Goal: Information Seeking & Learning: Learn about a topic

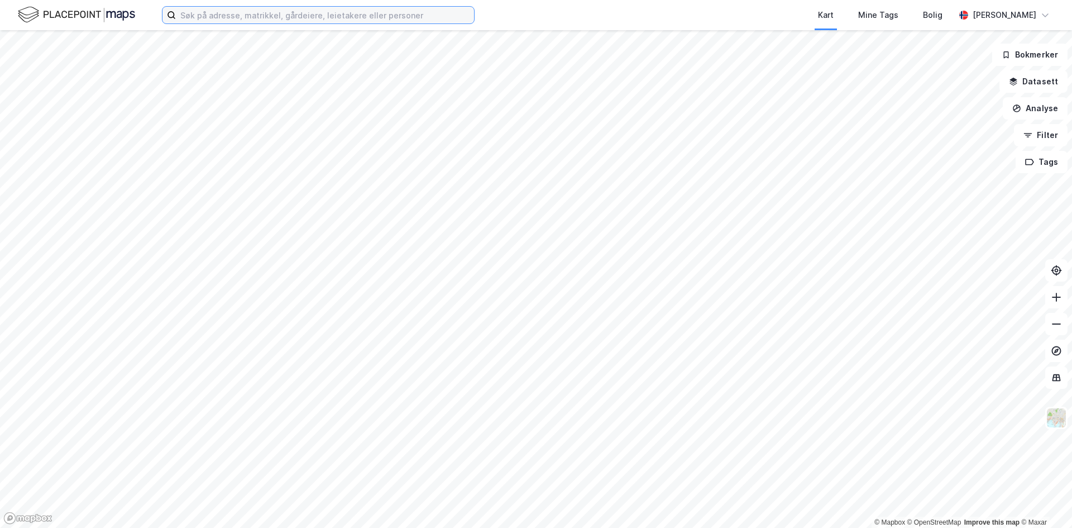
click at [242, 12] on input at bounding box center [325, 15] width 298 height 17
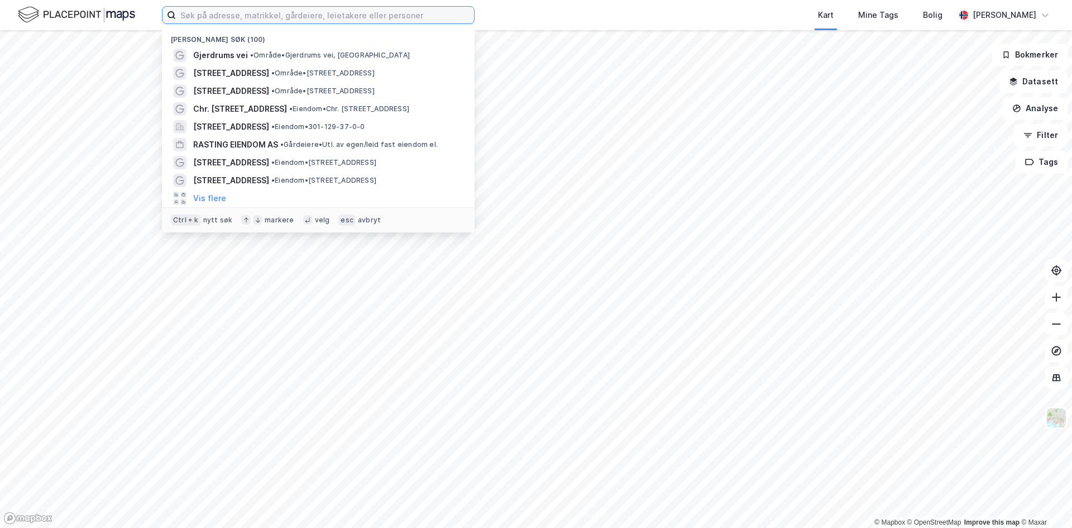
paste input "m"
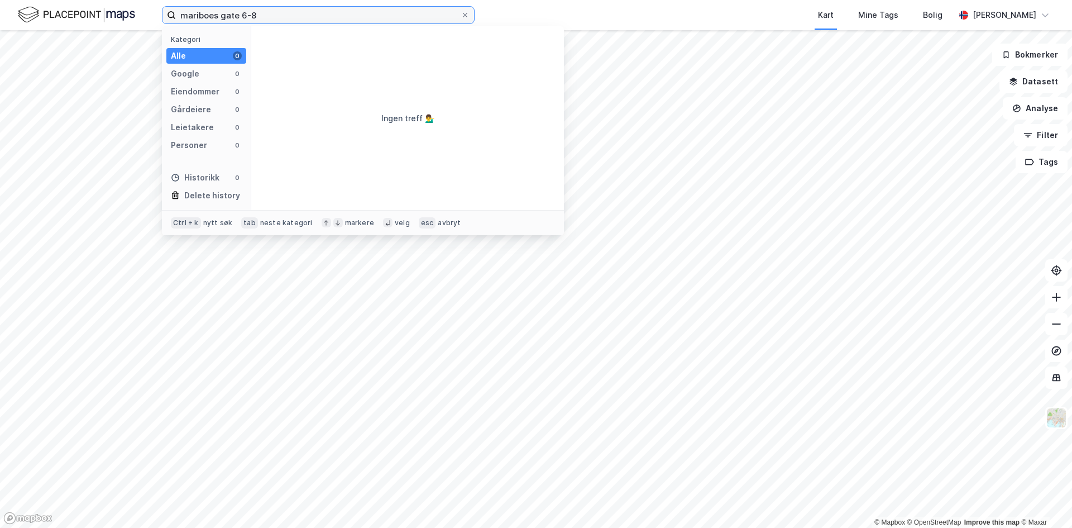
click at [213, 21] on input "mariboes gate 6-8" at bounding box center [318, 15] width 285 height 17
click at [256, 16] on input "mariboes gate 6-8" at bounding box center [318, 15] width 285 height 17
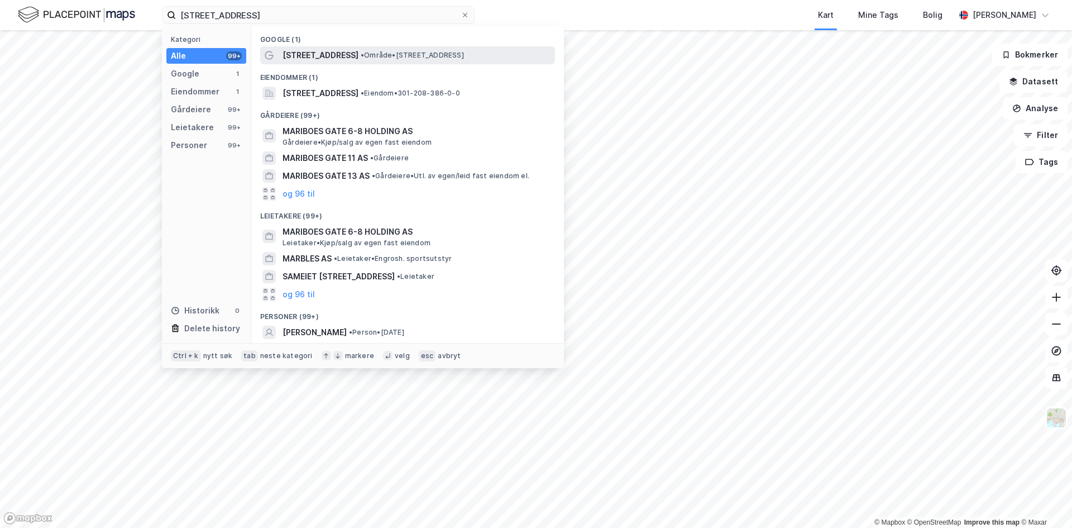
click at [308, 55] on span "[STREET_ADDRESS]" at bounding box center [321, 55] width 76 height 13
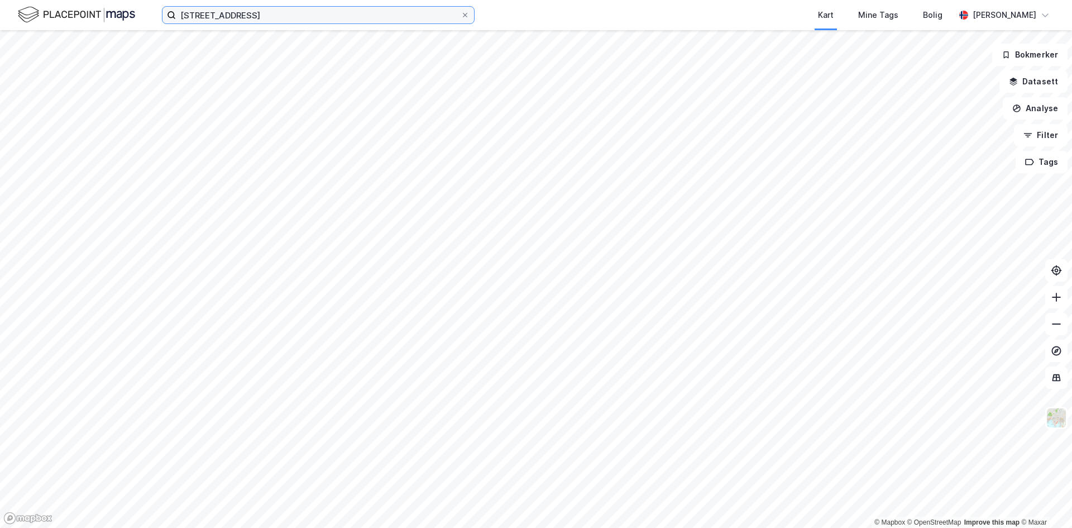
click at [232, 21] on input "[STREET_ADDRESS]" at bounding box center [318, 15] width 285 height 17
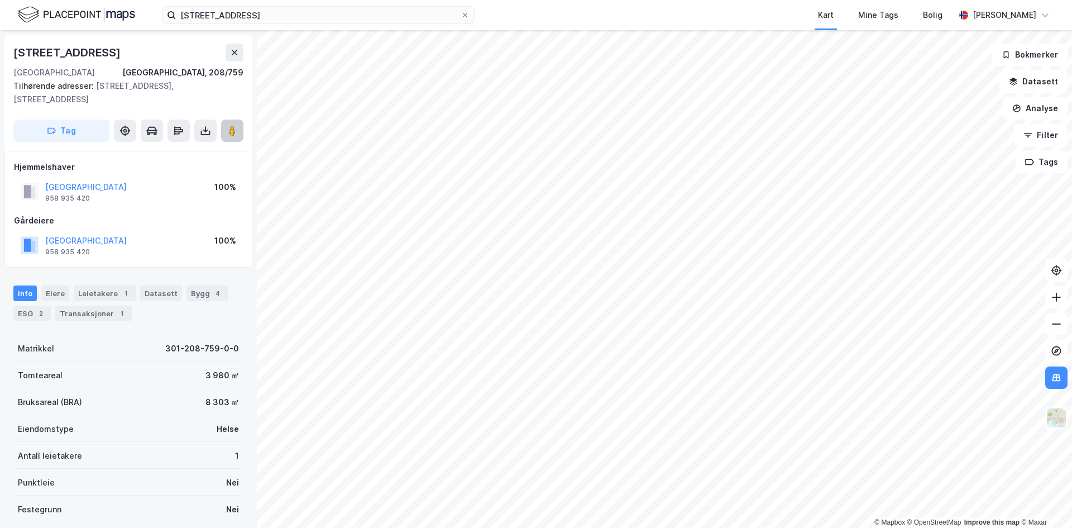
click at [638, 302] on div "© Mapbox © OpenStreetMap Improve this map © Maxar [STREET_ADDRESS], 208/759 Til…" at bounding box center [536, 279] width 1072 height 498
click at [554, 279] on div "© Mapbox © OpenStreetMap Improve this map © Maxar [STREET_ADDRESS], 208/759 Til…" at bounding box center [536, 279] width 1072 height 498
click at [232, 125] on image at bounding box center [232, 130] width 7 height 11
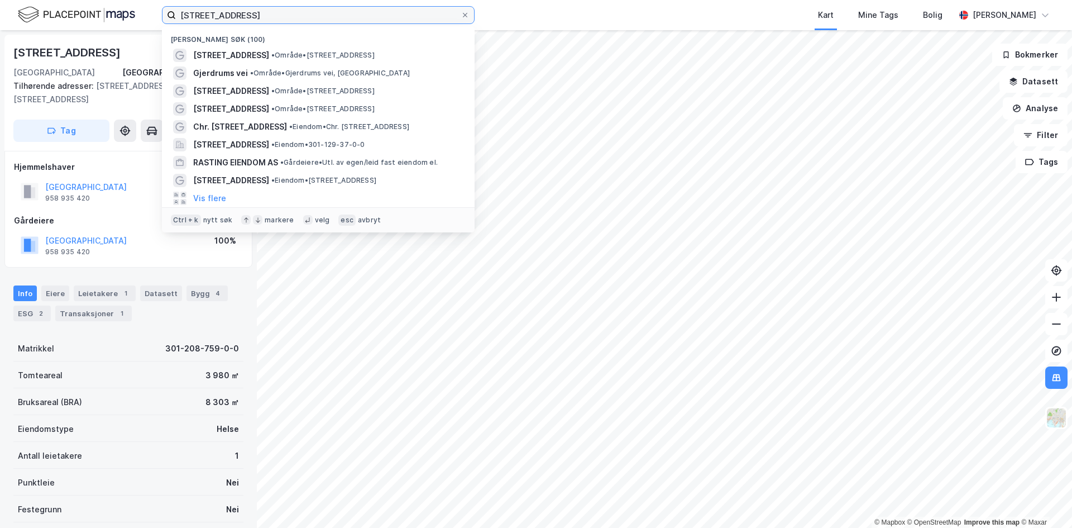
click at [267, 20] on input "[STREET_ADDRESS]" at bounding box center [318, 15] width 285 height 17
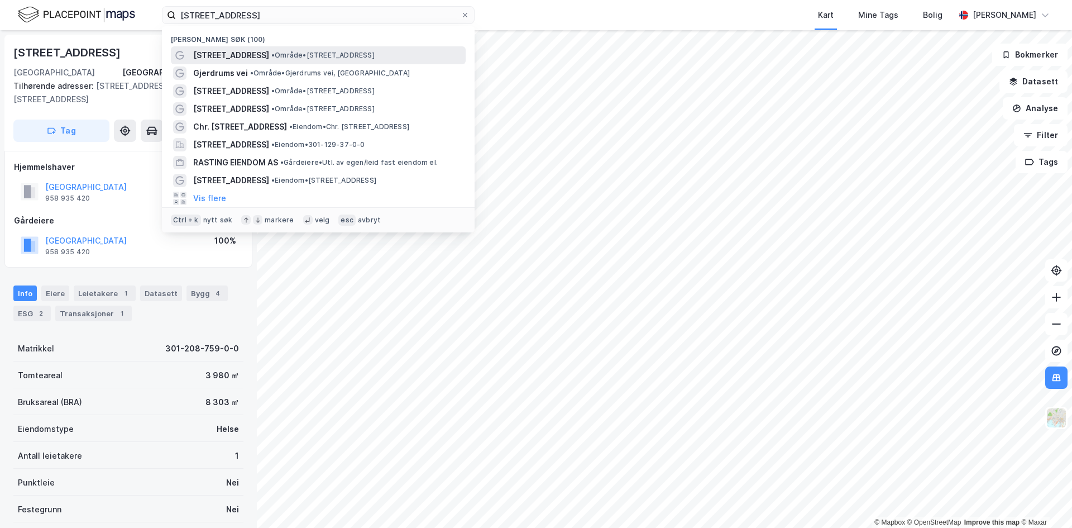
click at [213, 58] on span "[STREET_ADDRESS]" at bounding box center [231, 55] width 76 height 13
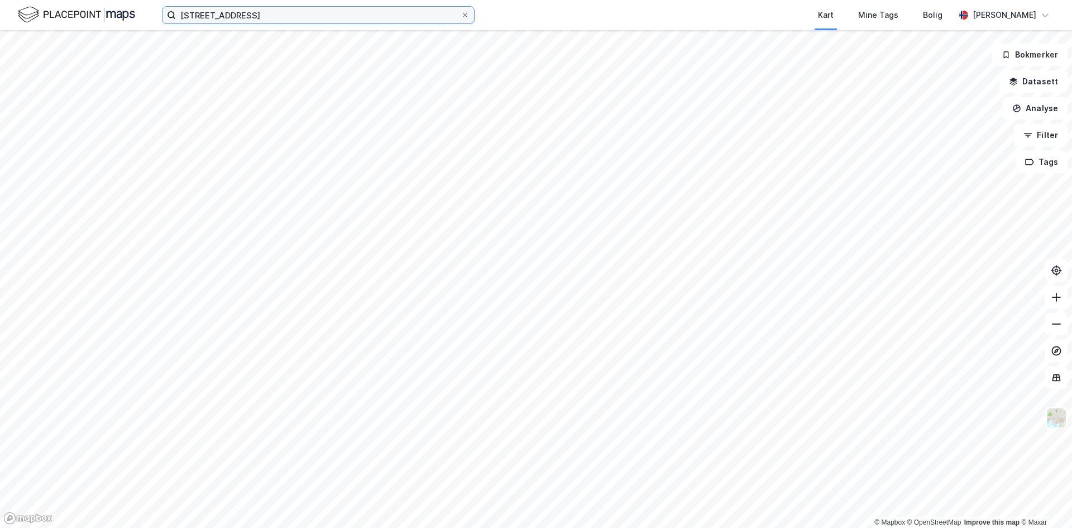
click at [276, 8] on input "[STREET_ADDRESS]" at bounding box center [318, 15] width 285 height 17
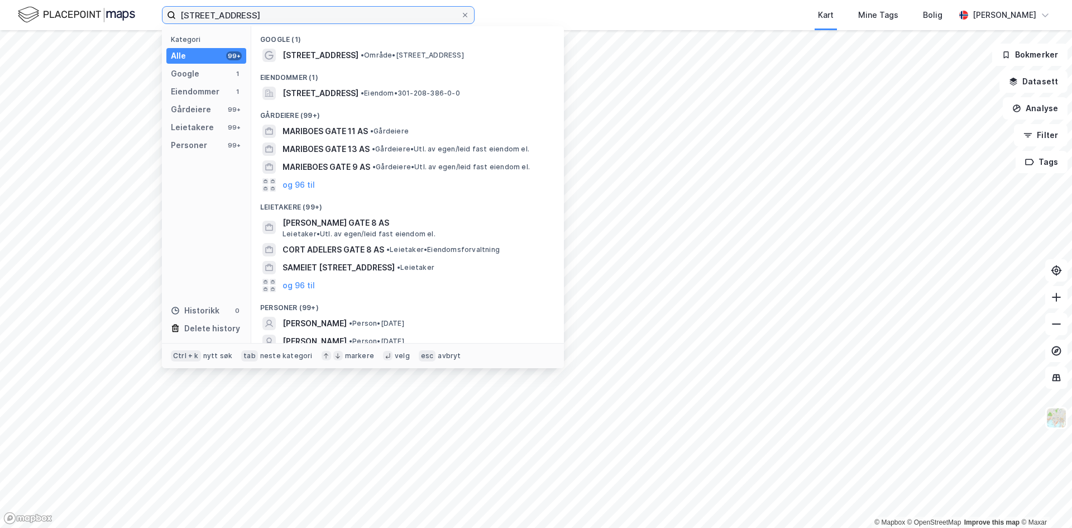
type input "[STREET_ADDRESS]"
click at [352, 65] on div "Eiendommer (1)" at bounding box center [407, 74] width 313 height 20
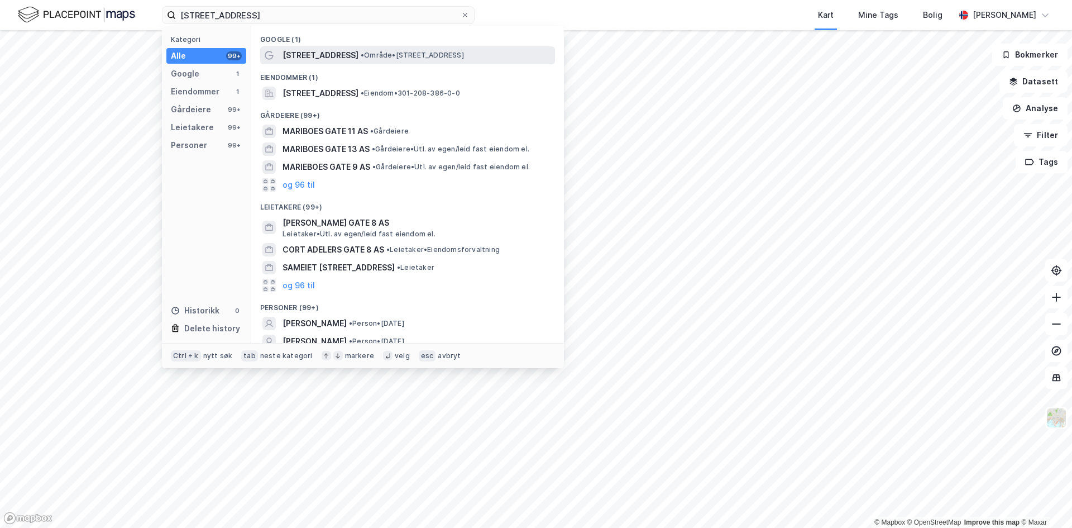
click at [345, 56] on div "[STREET_ADDRESS] • Område • [STREET_ADDRESS]" at bounding box center [418, 55] width 270 height 13
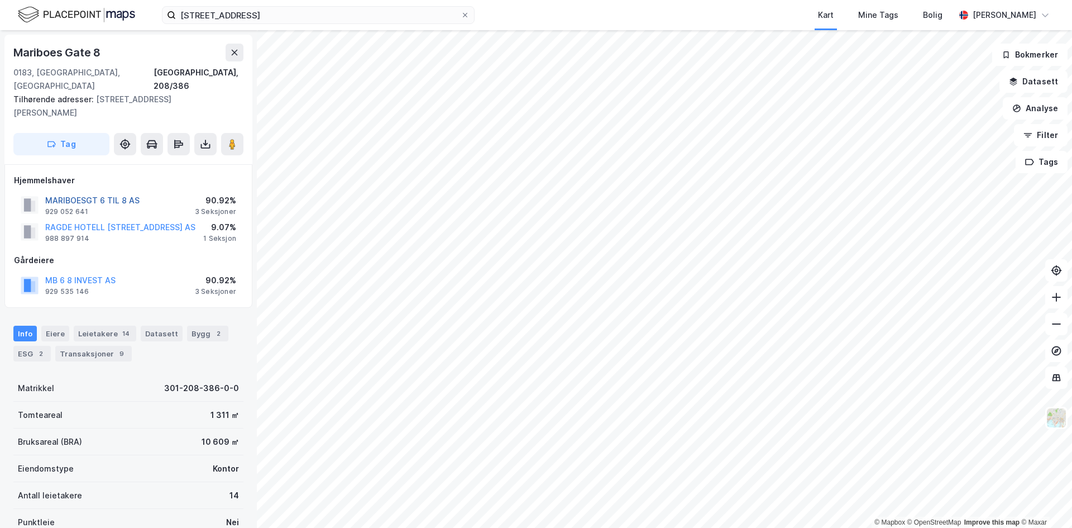
click at [0, 0] on button "MARIBOESGT 6 TIL 8 AS" at bounding box center [0, 0] width 0 height 0
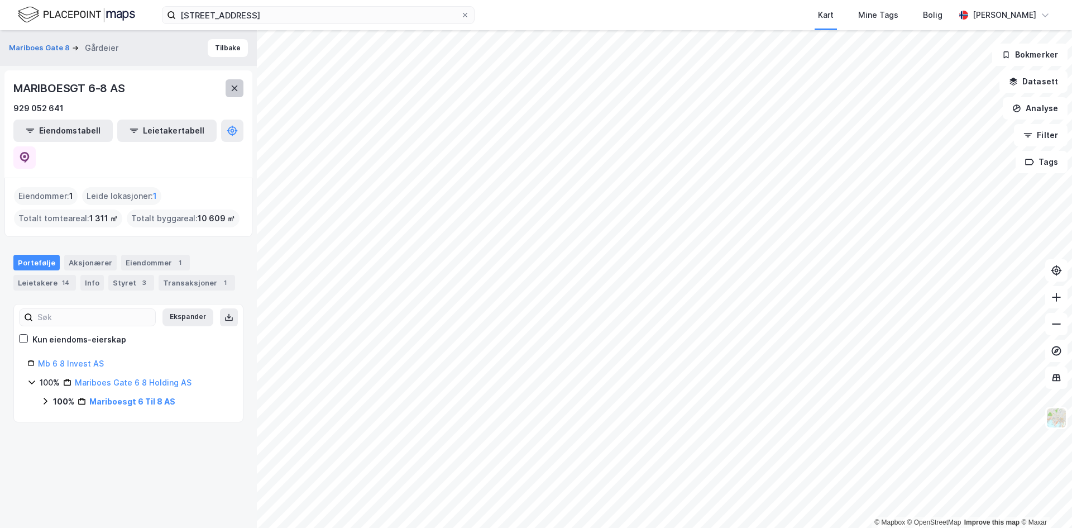
click at [228, 91] on button at bounding box center [235, 88] width 18 height 18
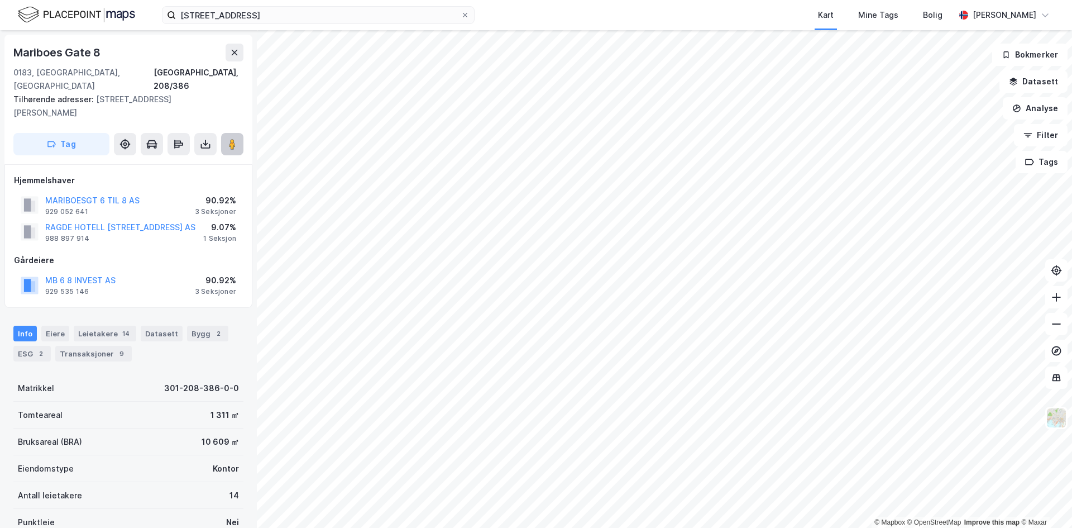
click at [233, 138] on image at bounding box center [232, 143] width 7 height 11
click at [275, 23] on label "[STREET_ADDRESS]" at bounding box center [318, 15] width 313 height 18
click at [275, 23] on input "[STREET_ADDRESS]" at bounding box center [318, 15] width 285 height 17
